Goal: Task Accomplishment & Management: Complete application form

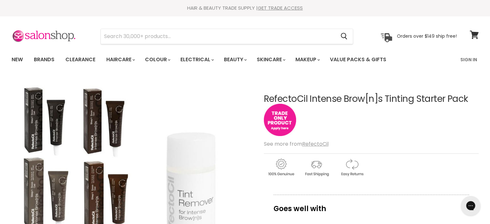
click at [277, 123] on img "Main content" at bounding box center [280, 120] width 32 height 32
